Goal: Find specific page/section

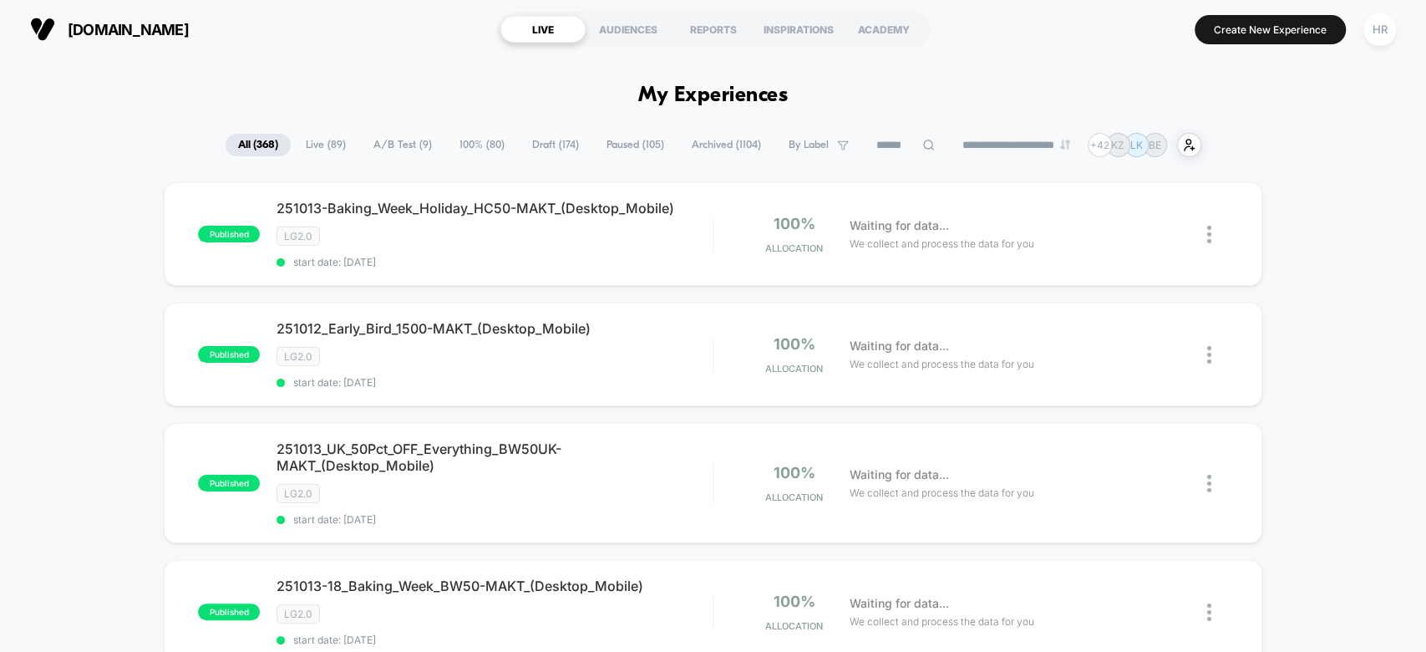
click at [374, 134] on span "A/B Test ( 9 )" at bounding box center [403, 145] width 84 height 23
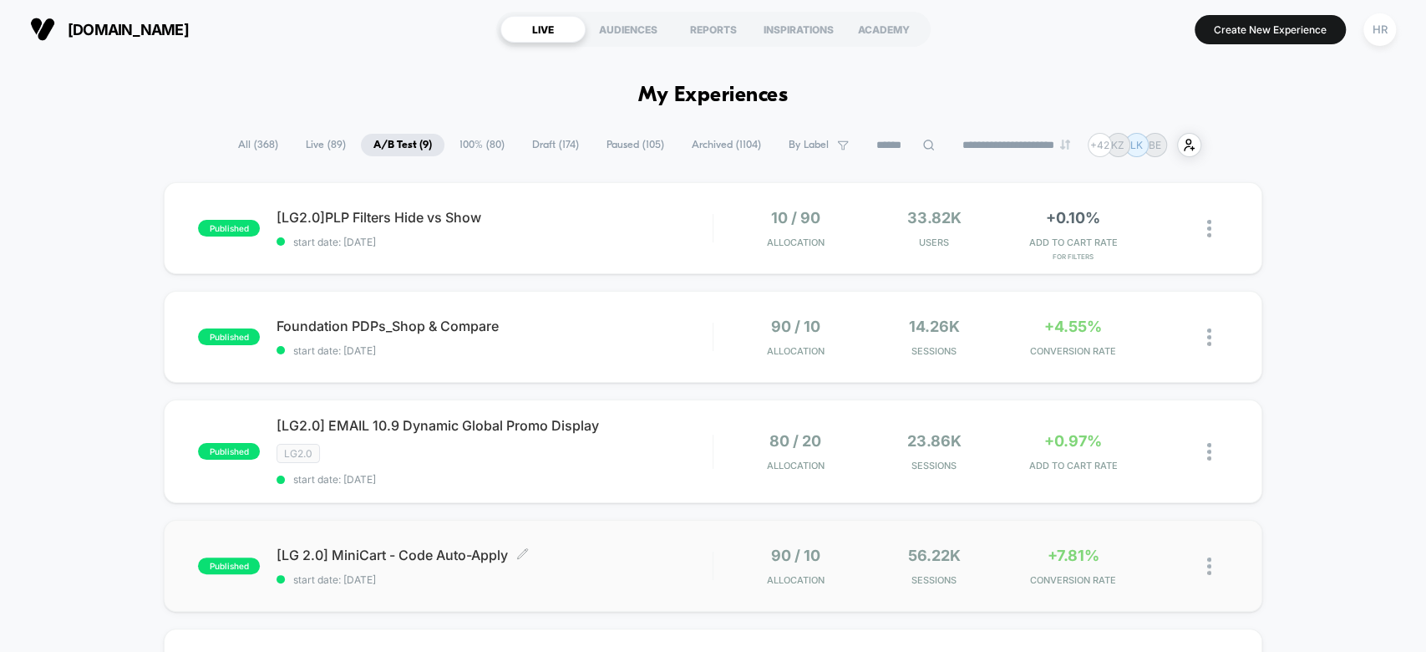
scroll to position [348, 0]
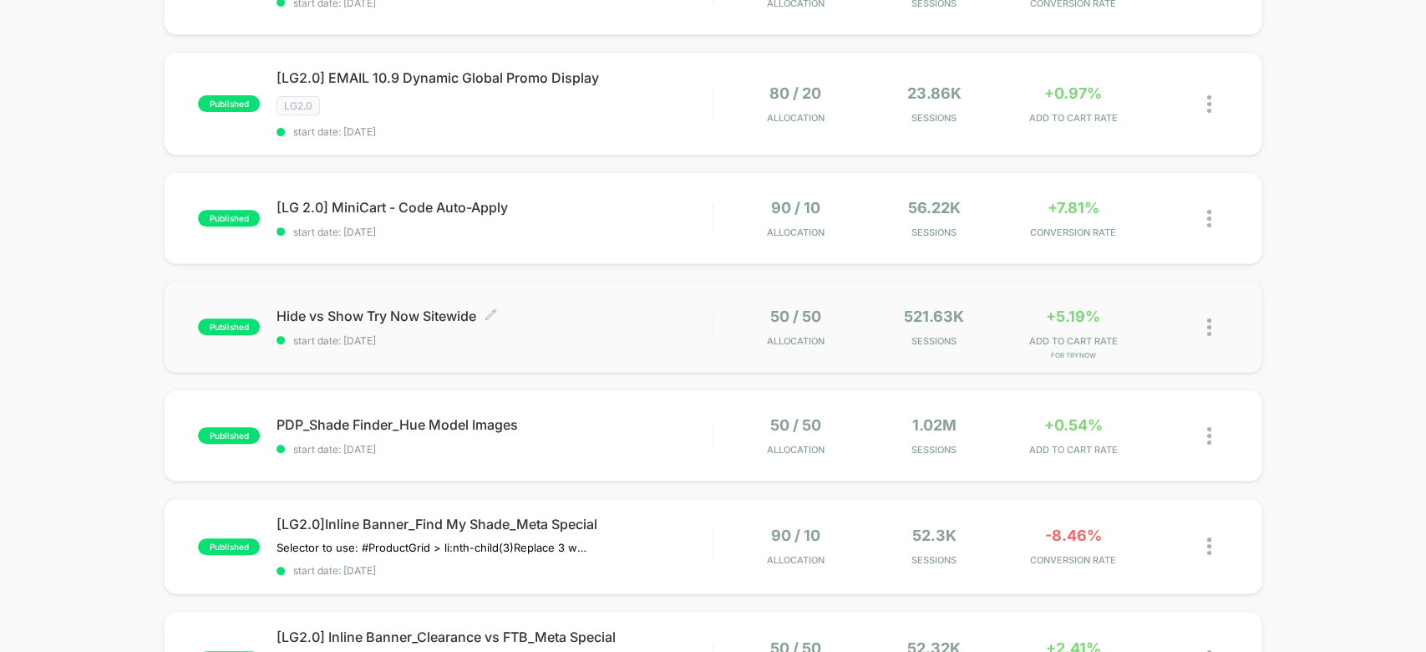
click at [647, 328] on div "Hide vs Show Try Now Sitewide Click to edit experience details Click to edit ex…" at bounding box center [494, 326] width 435 height 39
